Goal: Task Accomplishment & Management: Complete application form

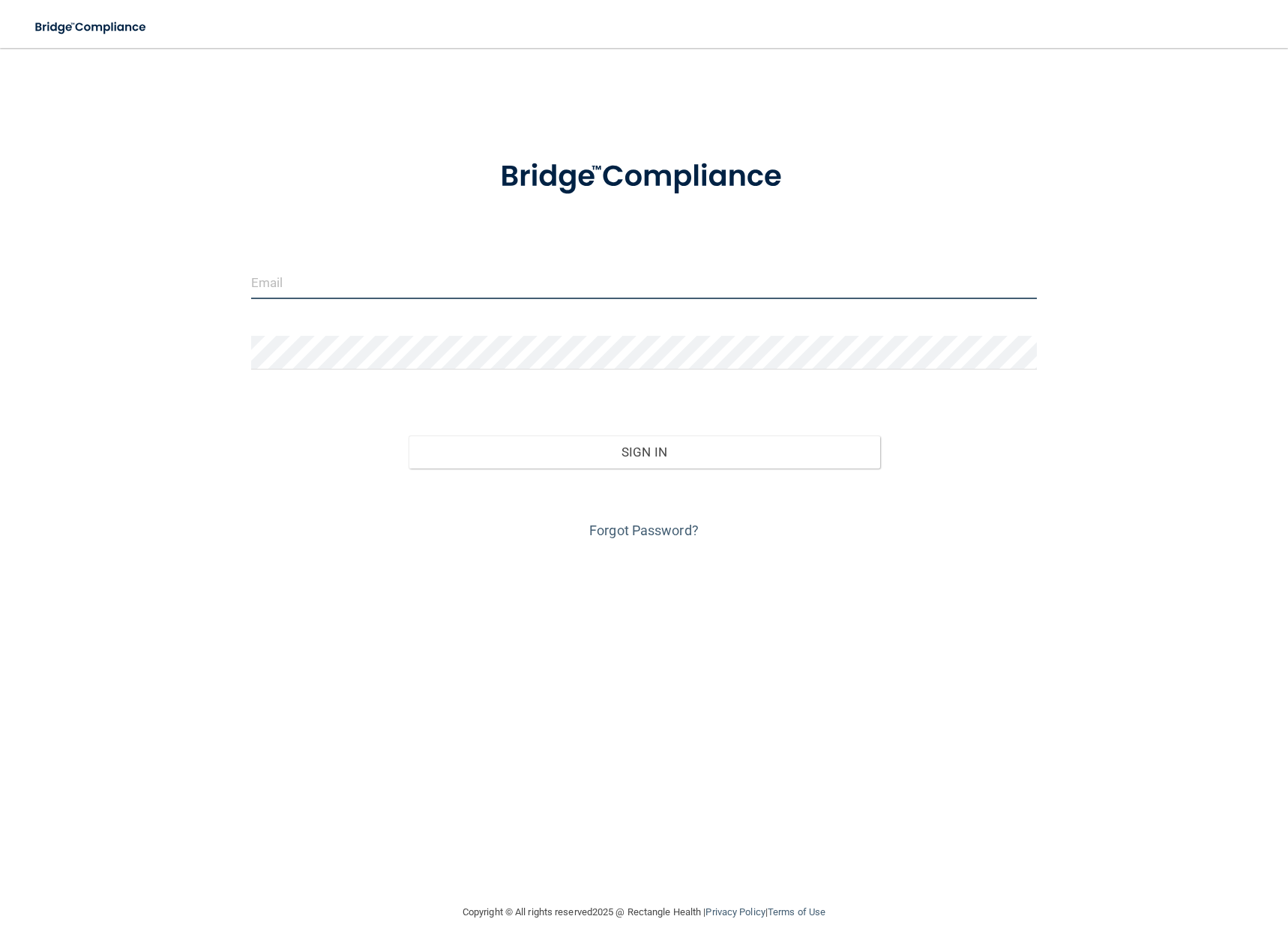
click at [358, 287] on input "email" at bounding box center [644, 282] width 786 height 34
click at [1003, 285] on input "email" at bounding box center [644, 282] width 786 height 34
click at [0, 952] on com-1password-button at bounding box center [0, 952] width 0 height 0
type input "[PERSON_NAME][EMAIL_ADDRESS][DOMAIN_NAME]"
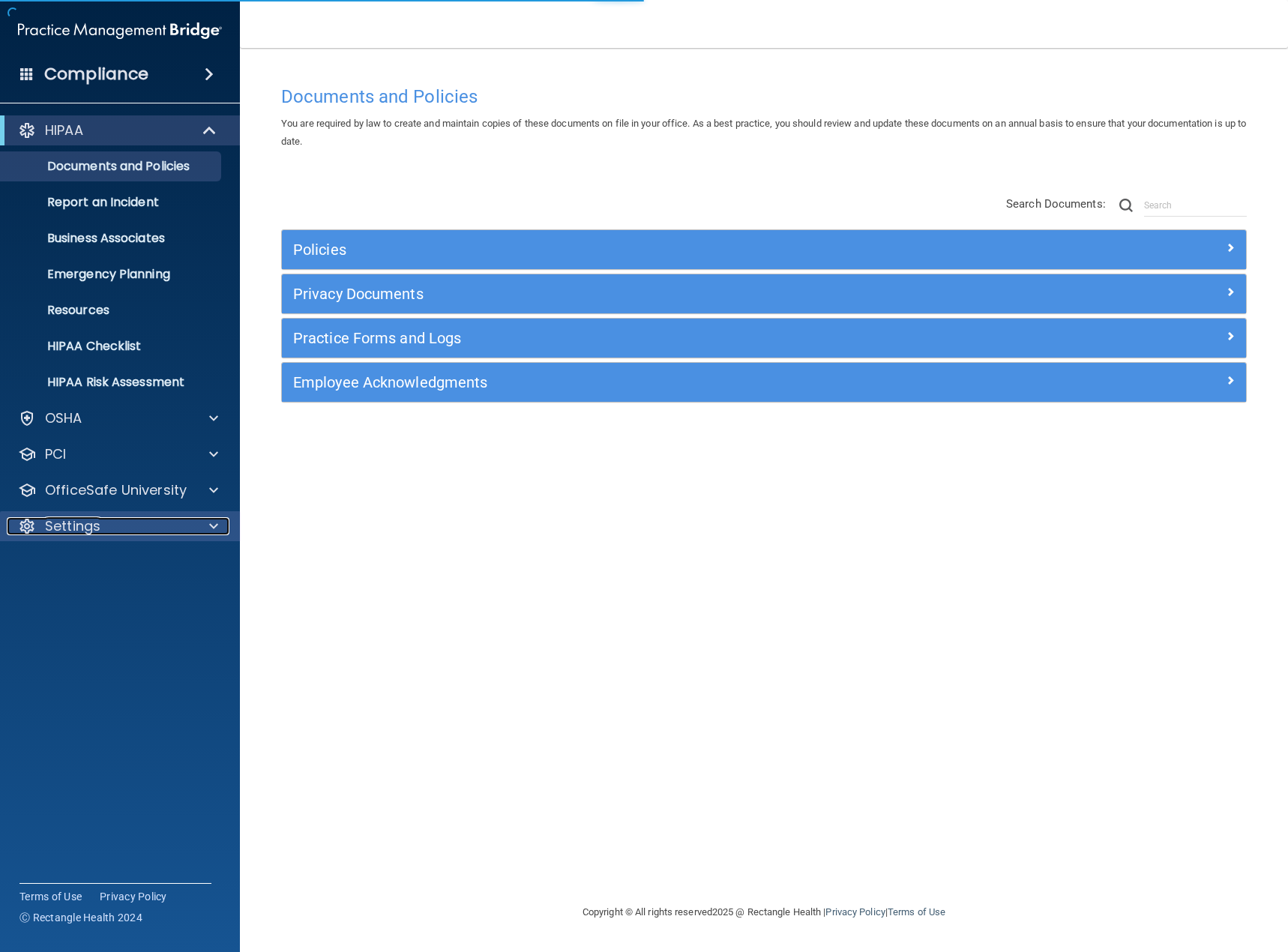
click at [76, 527] on p "Settings" at bounding box center [72, 526] width 55 height 18
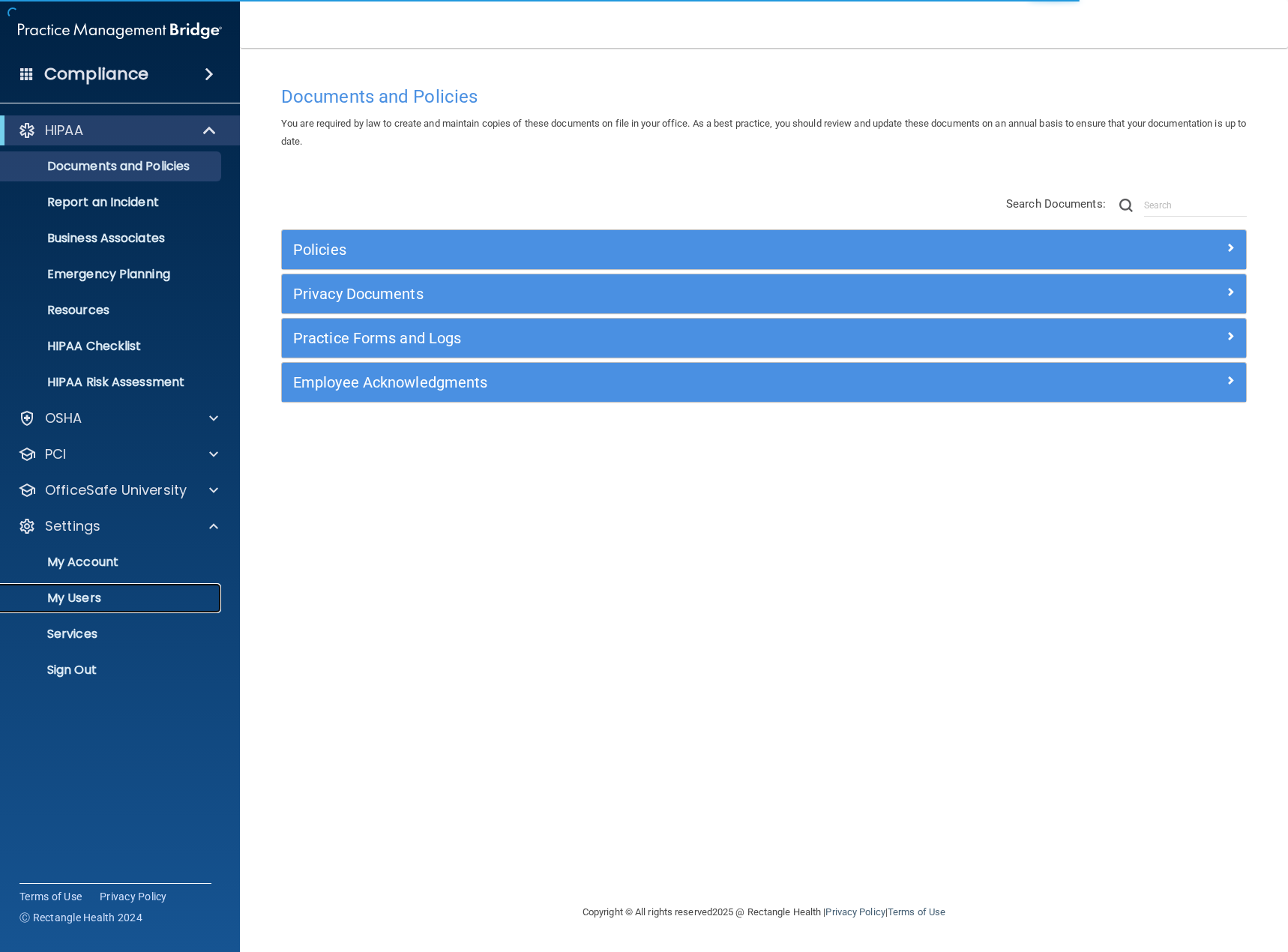
click at [77, 594] on p "My Users" at bounding box center [111, 598] width 204 height 15
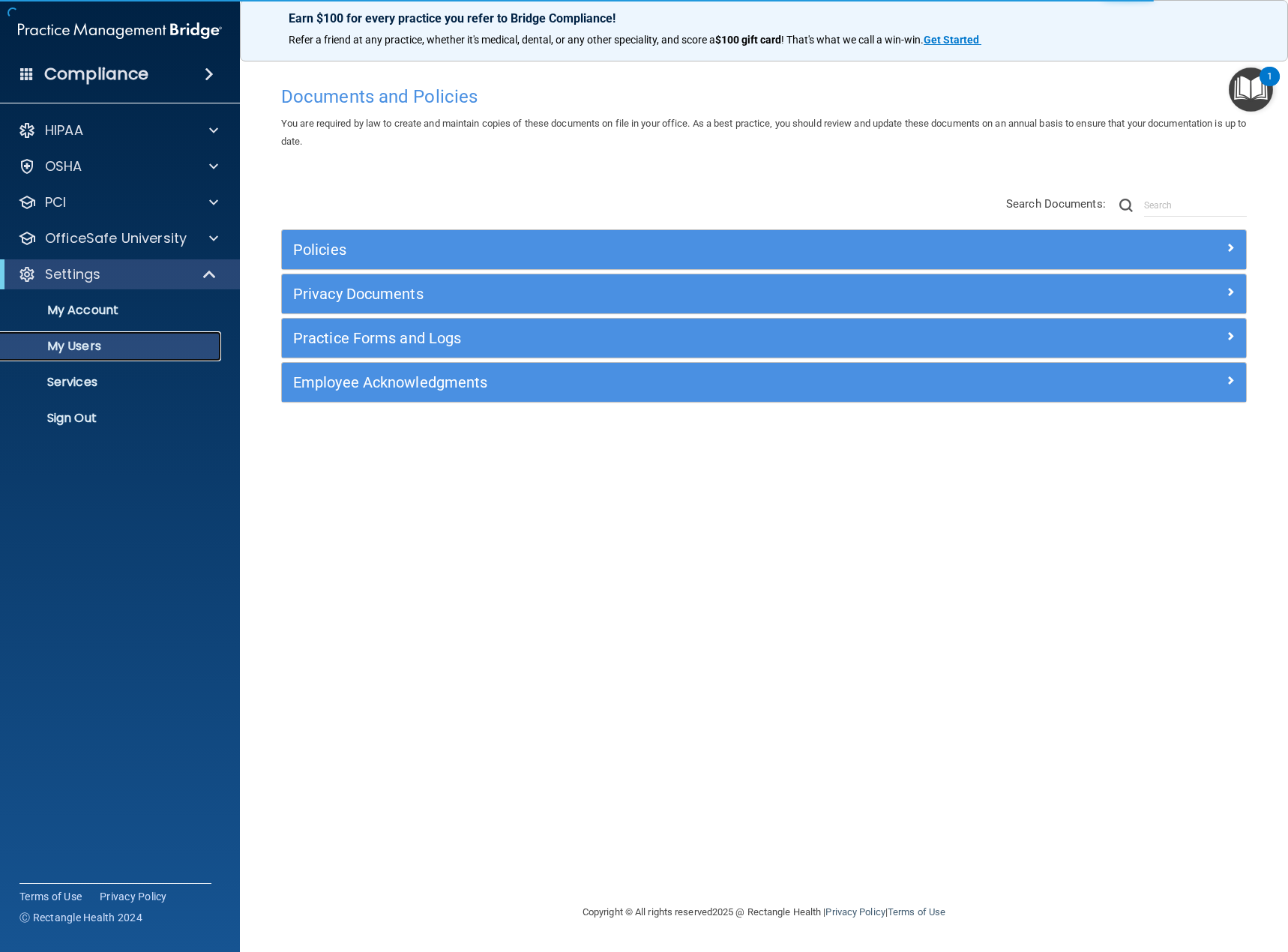
select select "20"
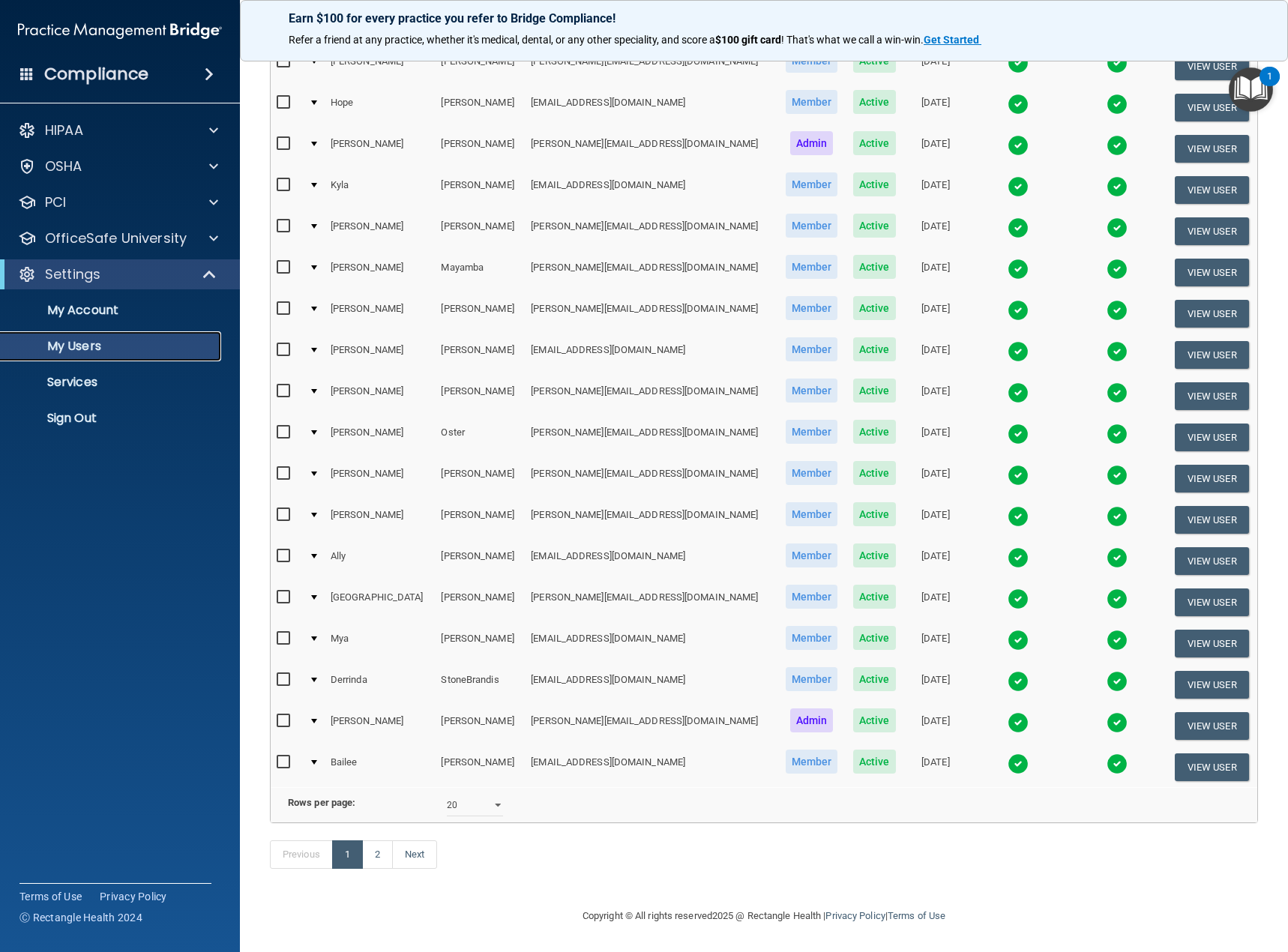
scroll to position [289, 0]
click at [379, 846] on link "2" at bounding box center [378, 854] width 31 height 28
select select "20"
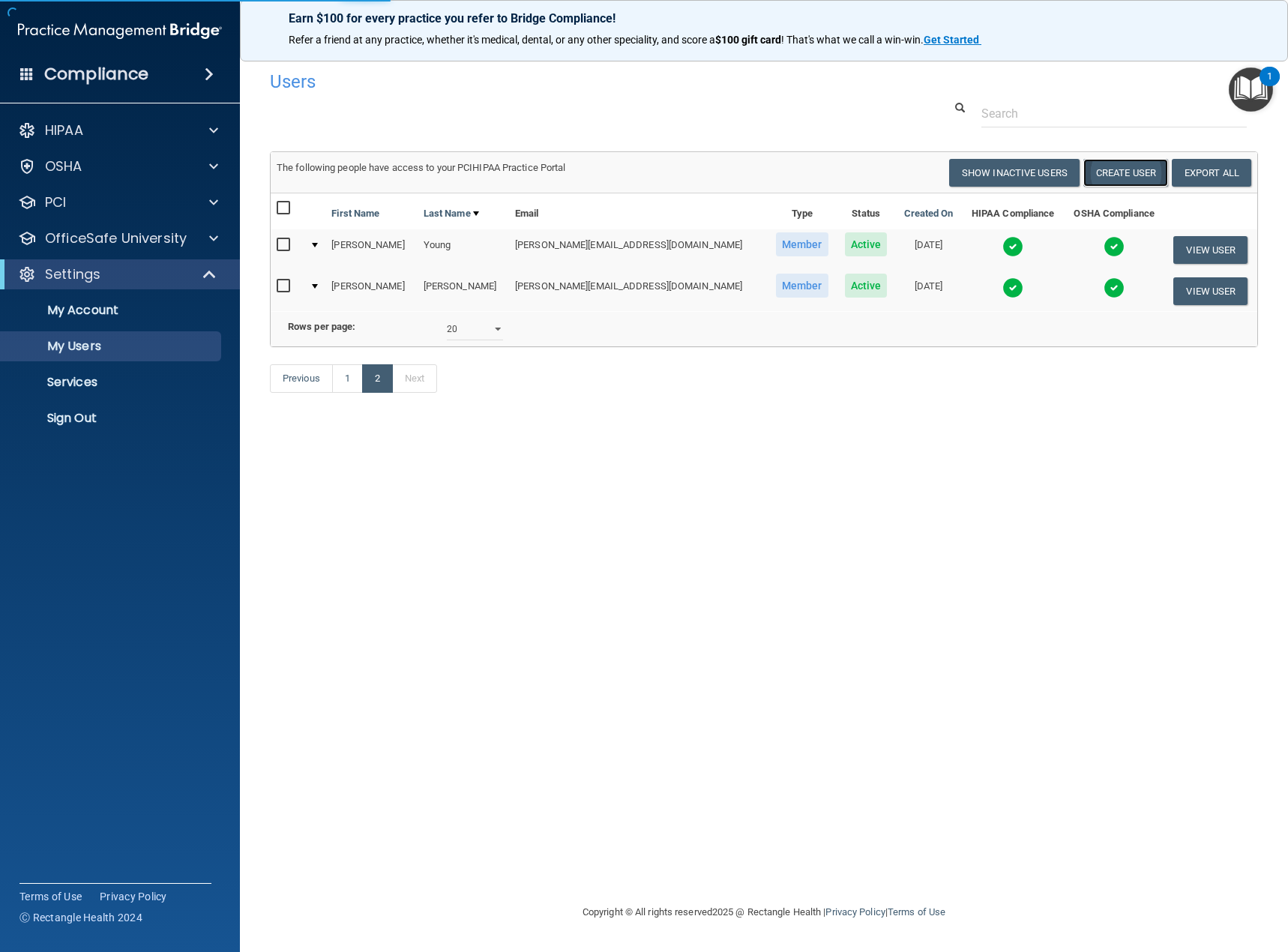
click at [1115, 166] on button "Create User" at bounding box center [1125, 173] width 84 height 28
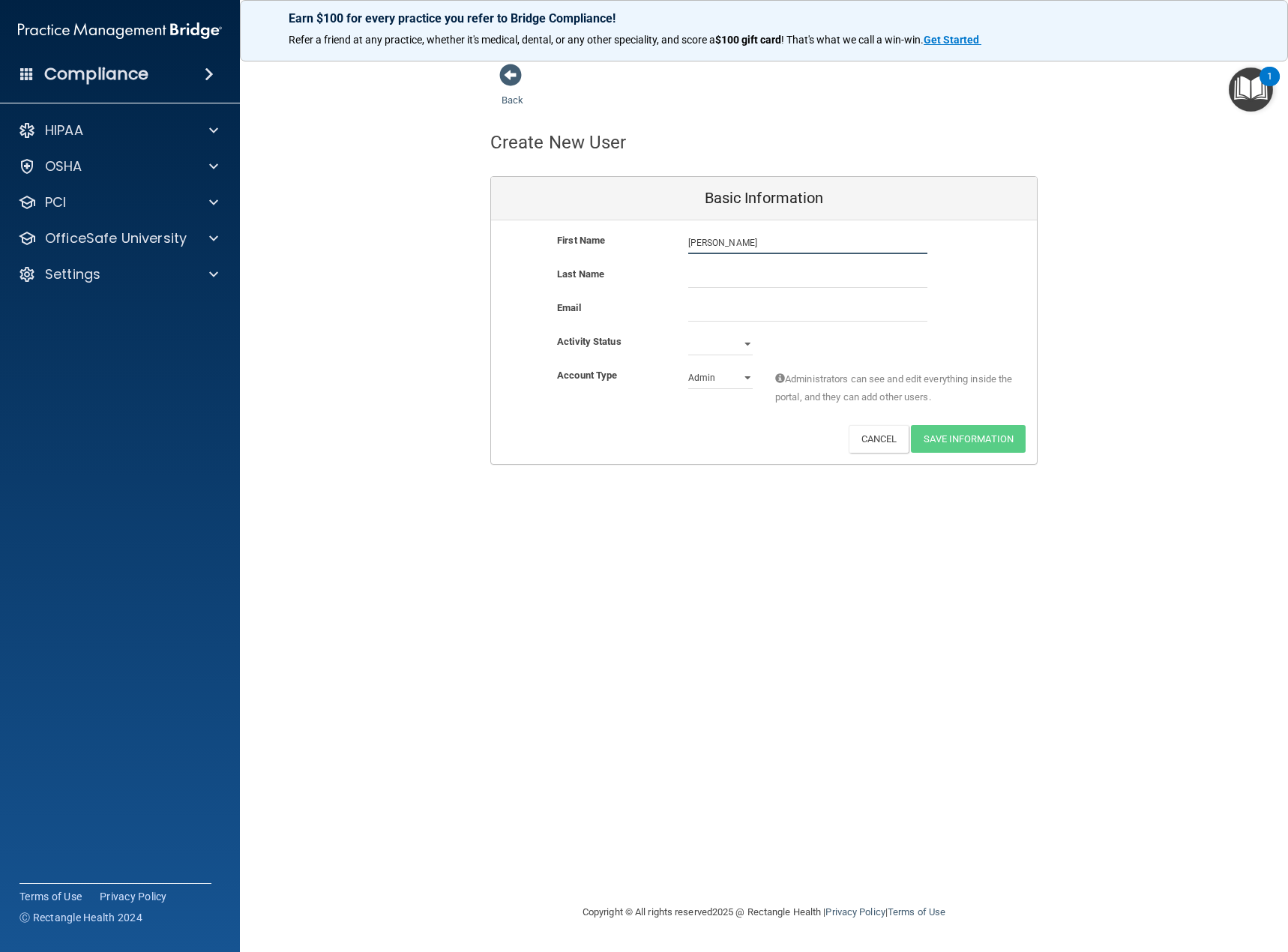
type input "[PERSON_NAME]"
type input "[PERSON_NAME][EMAIL_ADDRESS][DOMAIN_NAME]"
click at [746, 343] on select "Active Inactive" at bounding box center [720, 343] width 65 height 22
select select "active"
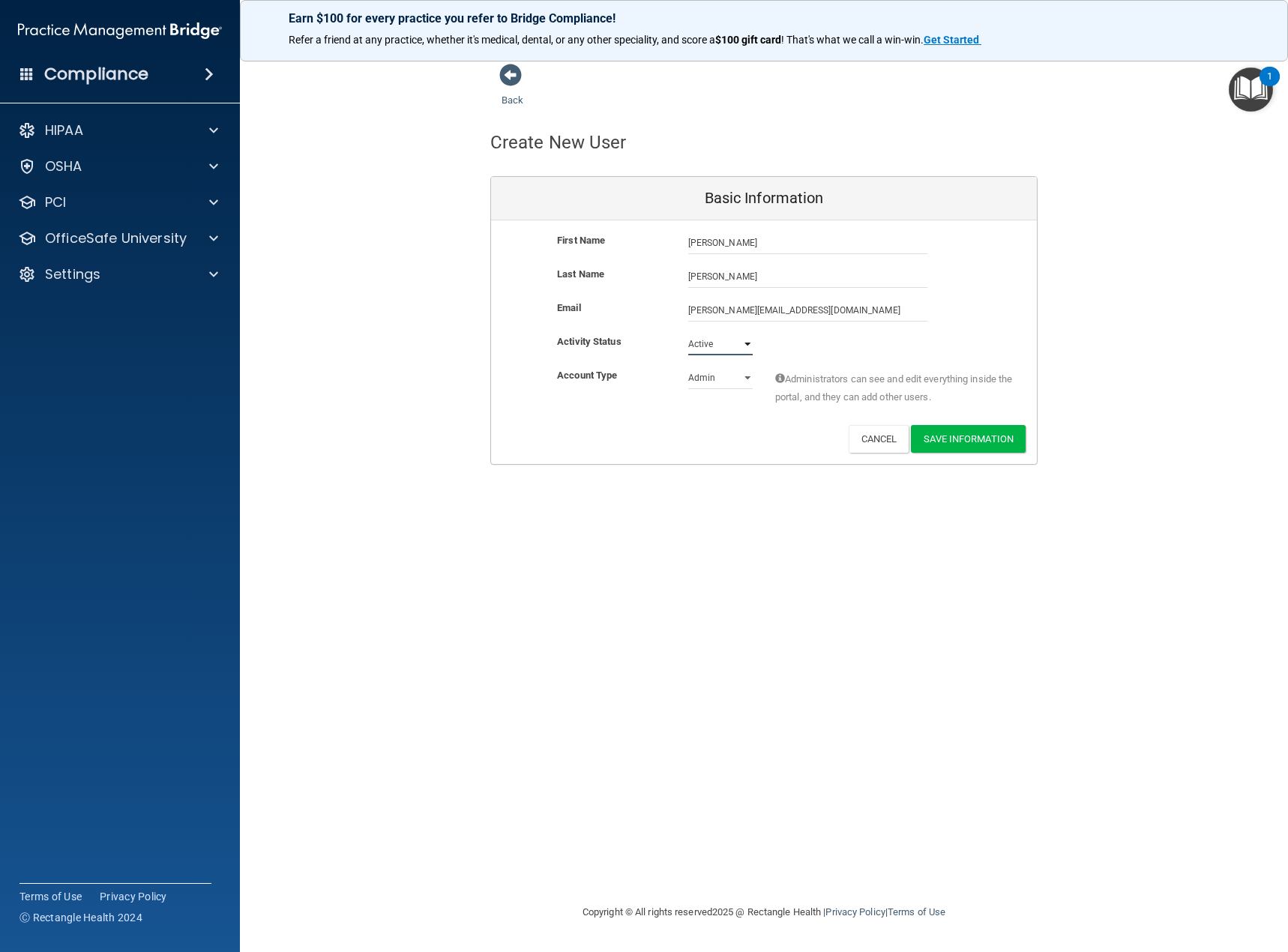
click at [688, 333] on select "Active Inactive" at bounding box center [720, 343] width 65 height 22
click at [746, 376] on select "Admin Member" at bounding box center [720, 377] width 65 height 22
select select "practice_member"
click at [688, 366] on select "Admin Member" at bounding box center [720, 377] width 65 height 22
click at [962, 446] on button "Save Information" at bounding box center [968, 439] width 114 height 28
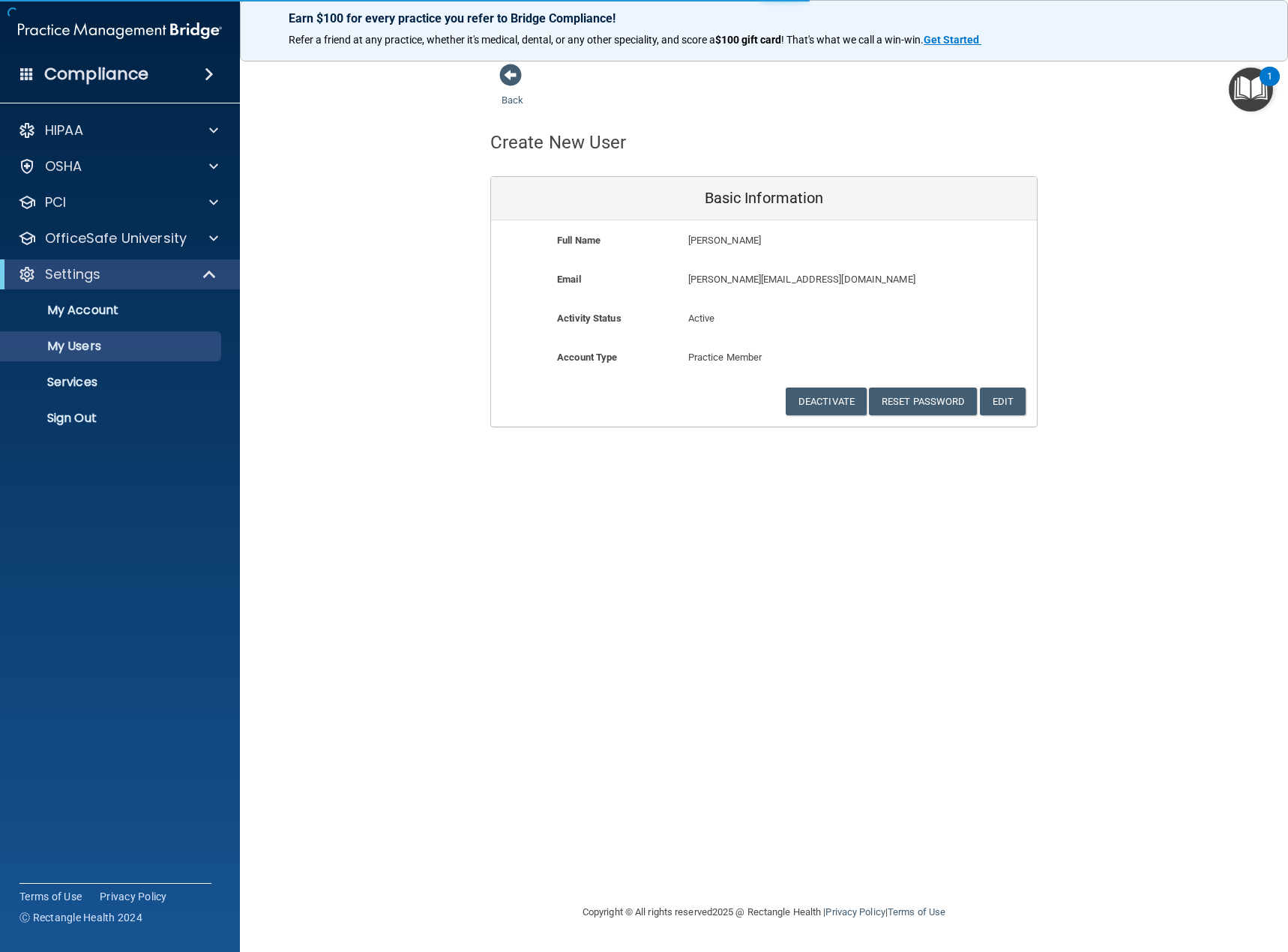
select select "20"
